Goal: Information Seeking & Learning: Learn about a topic

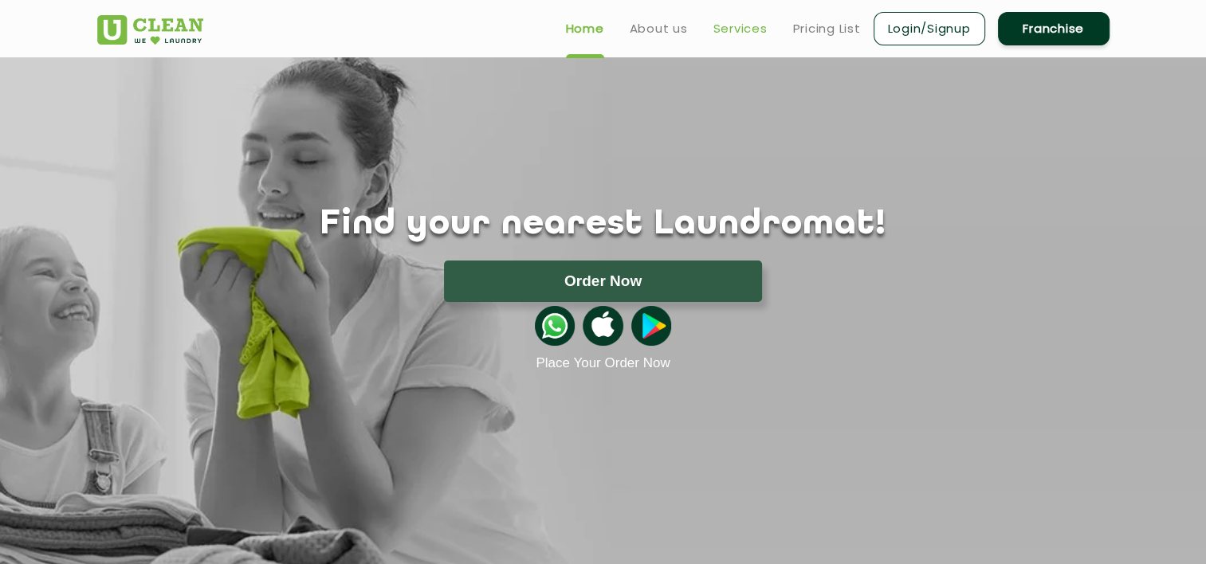
click at [747, 33] on link "Services" at bounding box center [740, 28] width 54 height 19
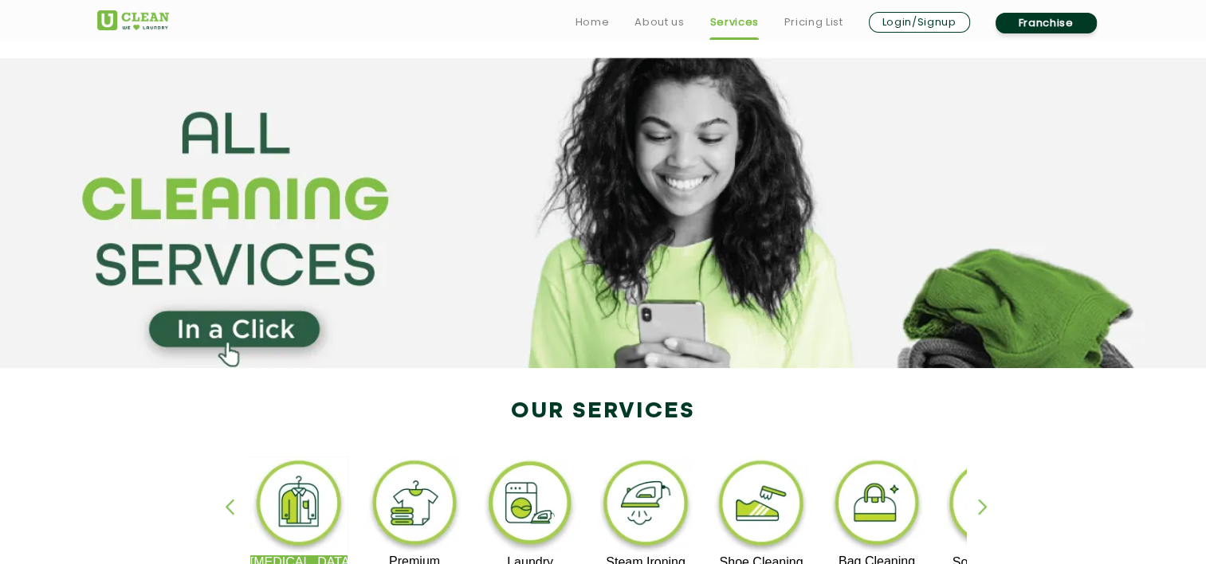
scroll to position [159, 0]
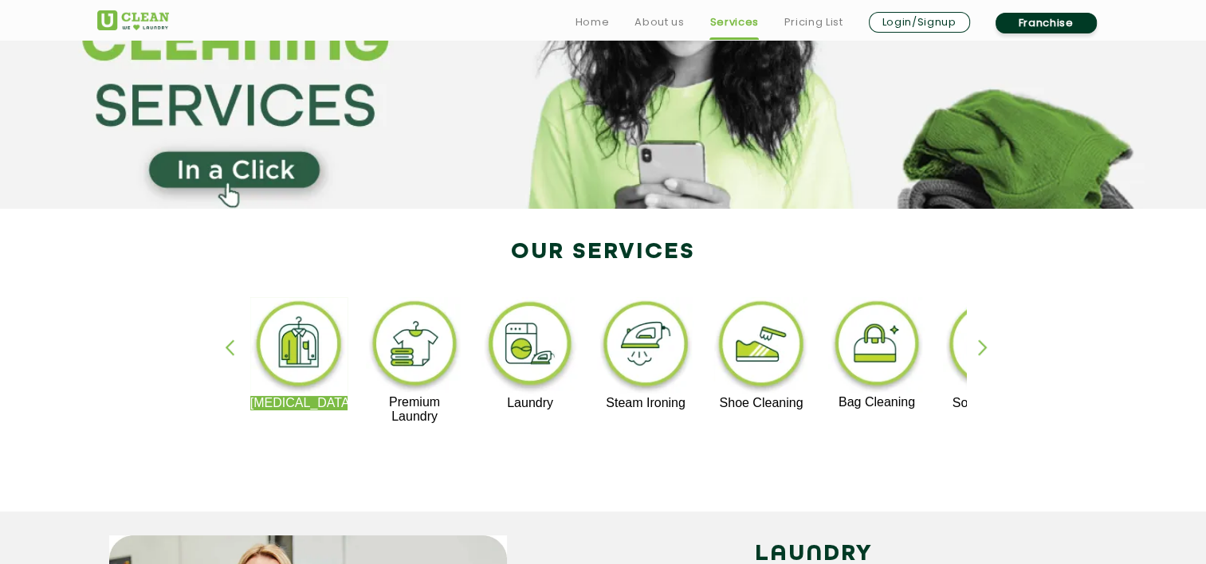
click at [740, 354] on img at bounding box center [762, 346] width 98 height 99
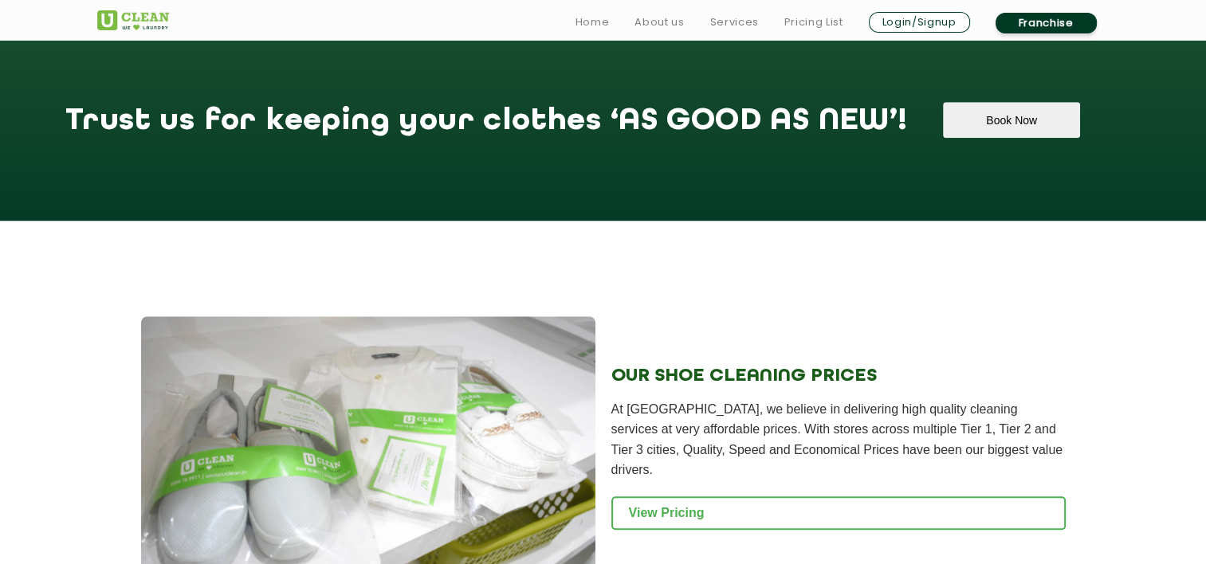
scroll to position [1514, 0]
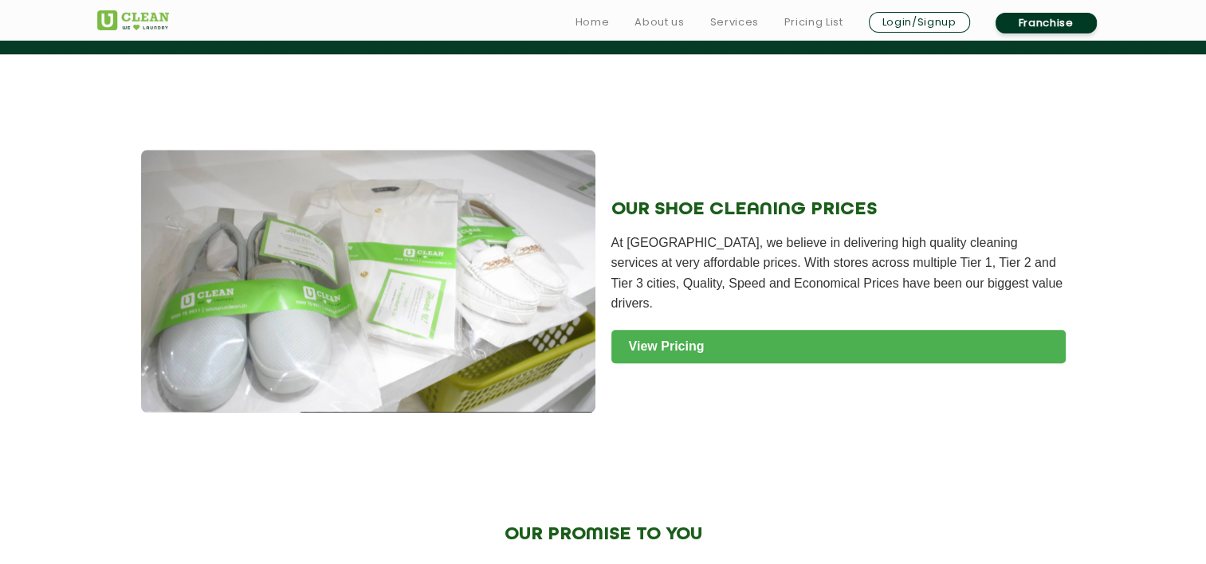
click at [739, 351] on link "View Pricing" at bounding box center [838, 346] width 454 height 33
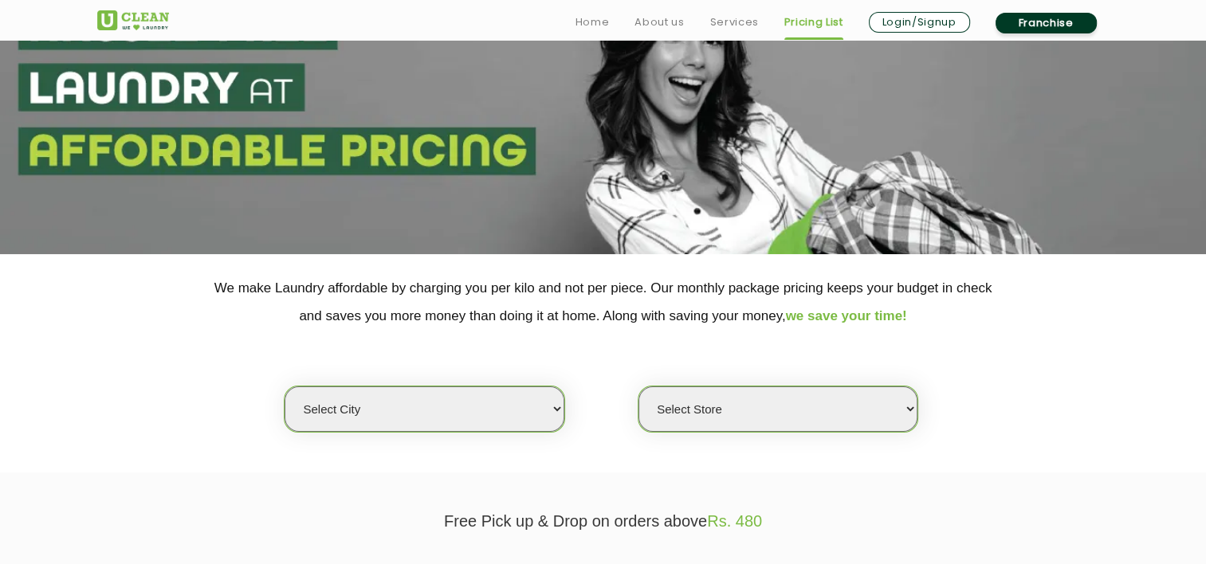
scroll to position [239, 0]
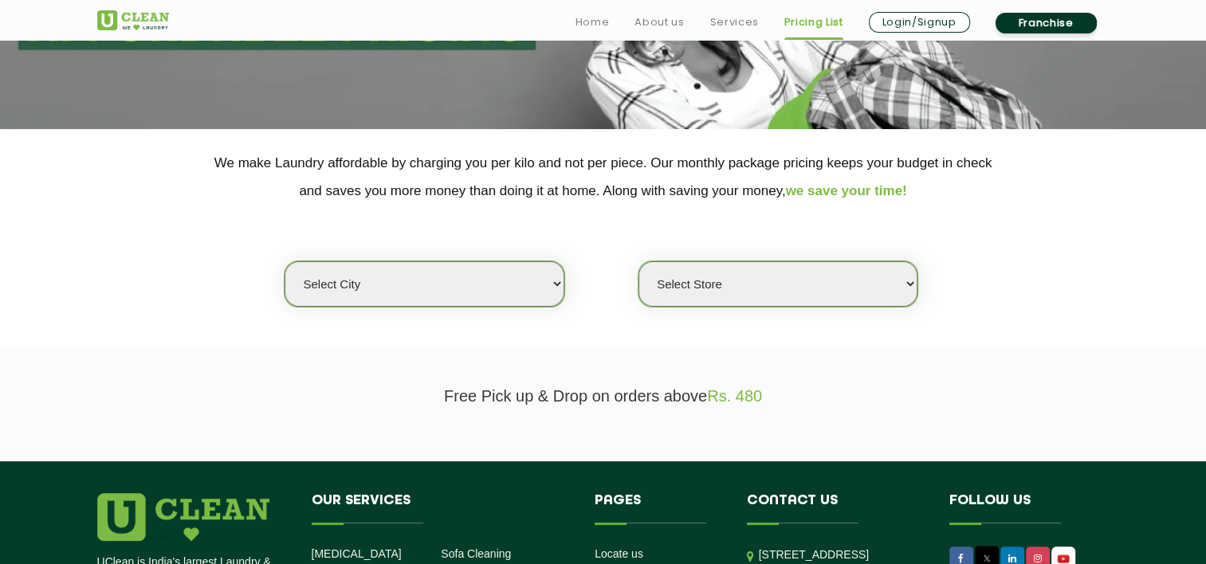
click at [472, 278] on select "Select city [GEOGRAPHIC_DATA] [GEOGRAPHIC_DATA] [GEOGRAPHIC_DATA] [GEOGRAPHIC_D…" at bounding box center [424, 283] width 279 height 45
select select "1"
click at [285, 261] on select "Select city [GEOGRAPHIC_DATA] [GEOGRAPHIC_DATA] [GEOGRAPHIC_DATA] [GEOGRAPHIC_D…" at bounding box center [424, 283] width 279 height 45
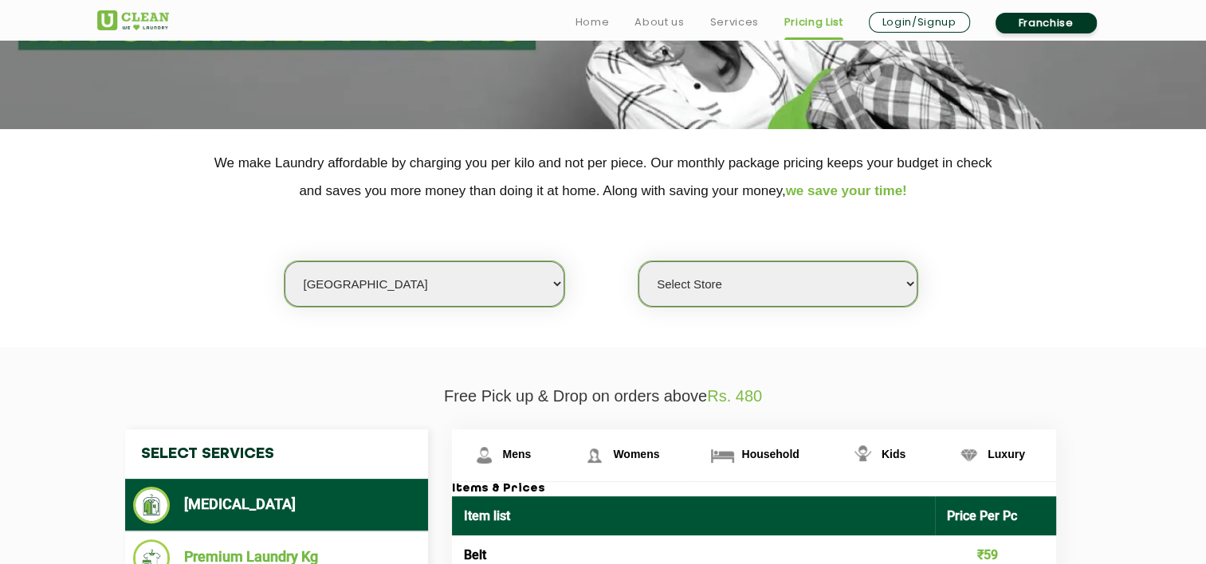
click at [847, 294] on select "Select Store UClean Vasant Kunj UClean Greater Kailash 2 UClean Dwarka UClean R…" at bounding box center [777, 283] width 279 height 45
select select "385"
click at [638, 261] on select "Select Store UClean Vasant Kunj UClean Greater Kailash 2 UClean Dwarka UClean R…" at bounding box center [777, 283] width 279 height 45
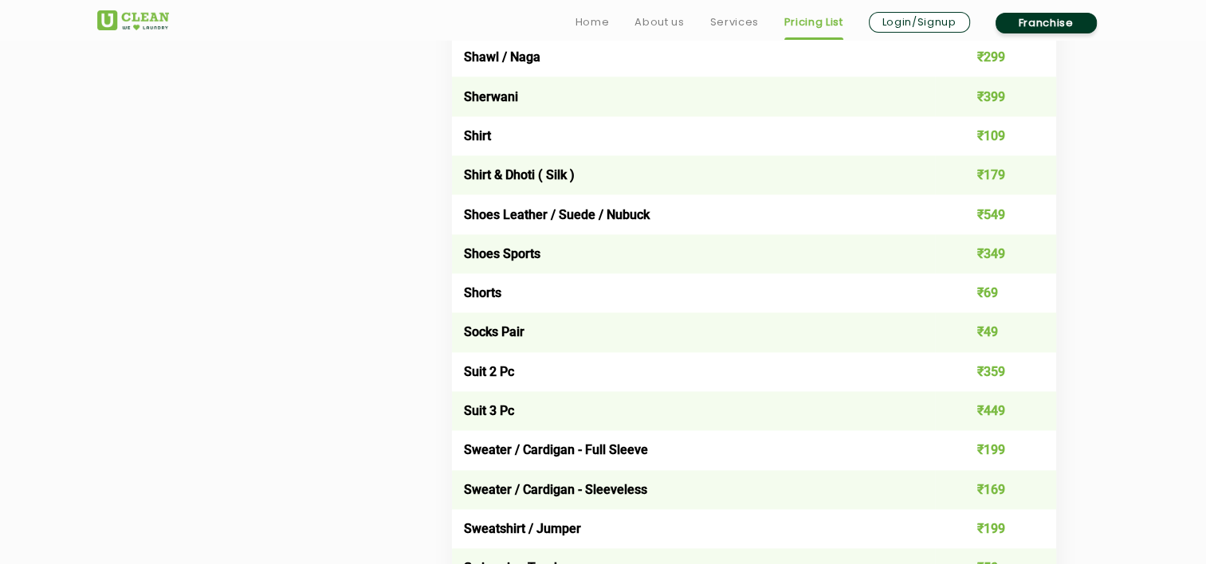
scroll to position [2317, 0]
